Goal: Submit feedback/report problem: Submit feedback/report problem

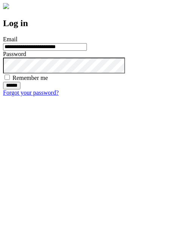
type input "**********"
click at [20, 89] on input "******" at bounding box center [11, 86] width 17 height 8
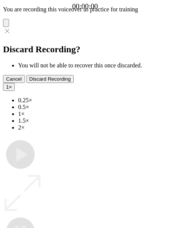
type input "**********"
